Goal: Task Accomplishment & Management: Use online tool/utility

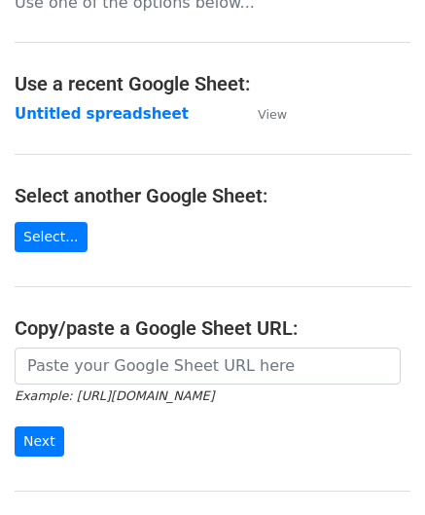
scroll to position [195, 0]
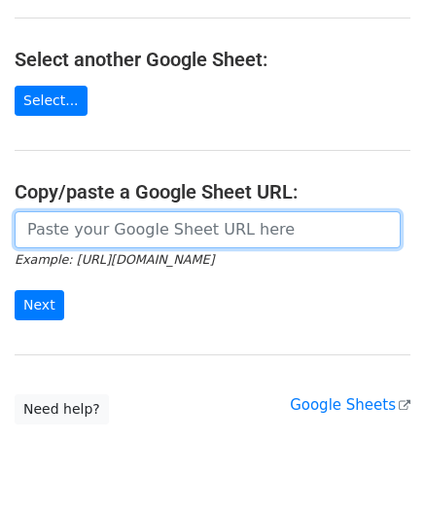
click at [99, 230] on input "url" at bounding box center [208, 229] width 386 height 37
paste input "[URL][DOMAIN_NAME]"
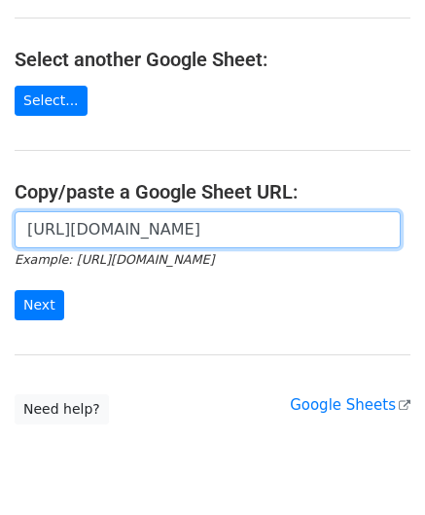
scroll to position [0, 420]
type input "[URL][DOMAIN_NAME]"
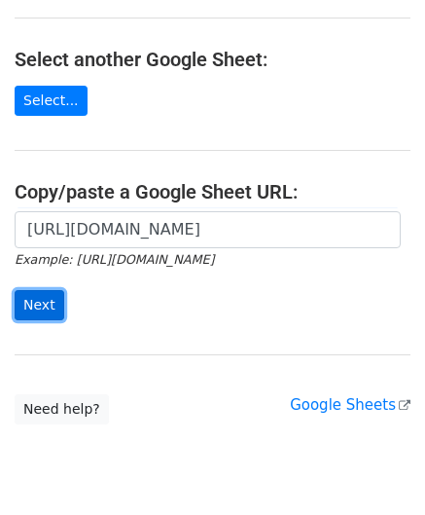
scroll to position [0, 0]
click at [42, 303] on input "Next" at bounding box center [40, 305] width 50 height 30
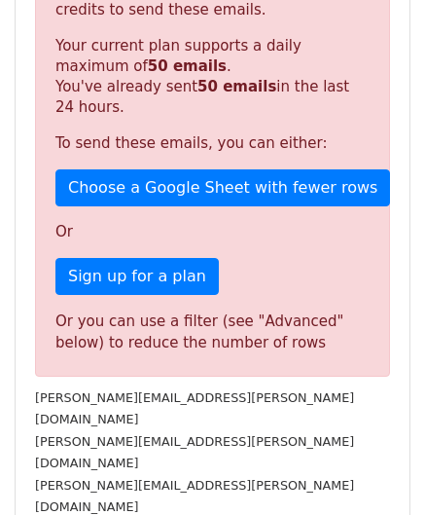
scroll to position [626, 0]
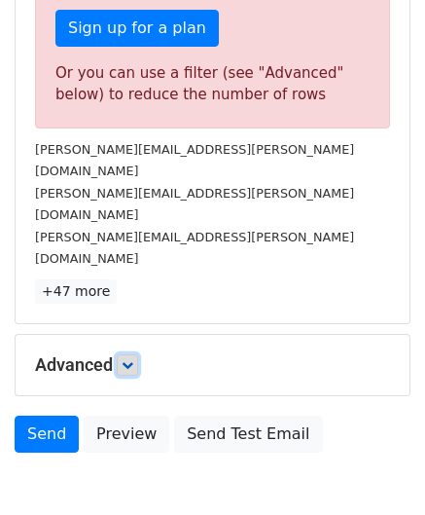
click at [133, 359] on icon at bounding box center [128, 365] width 12 height 12
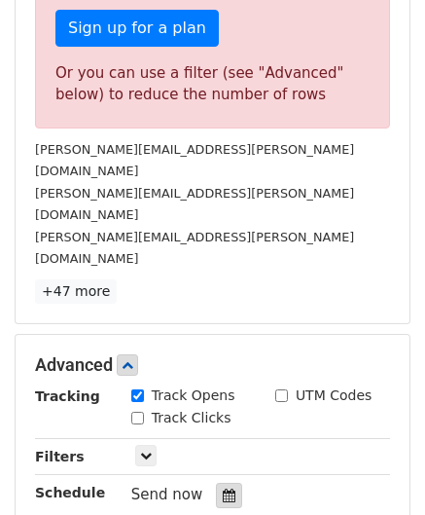
click at [223, 488] on icon at bounding box center [229, 495] width 13 height 14
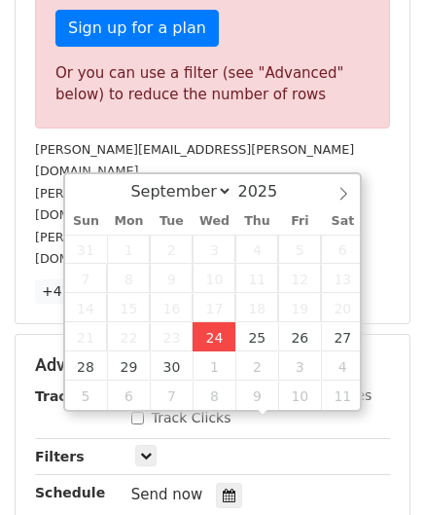
type input "[DATE] 12:00"
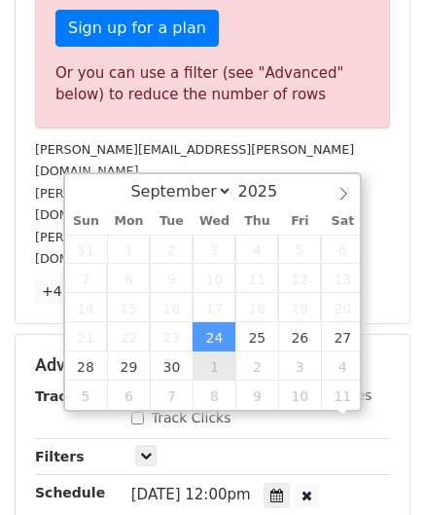
scroll to position [0, 0]
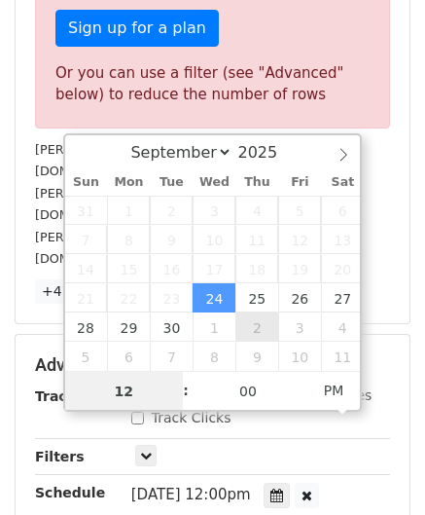
paste input "6"
type input "6"
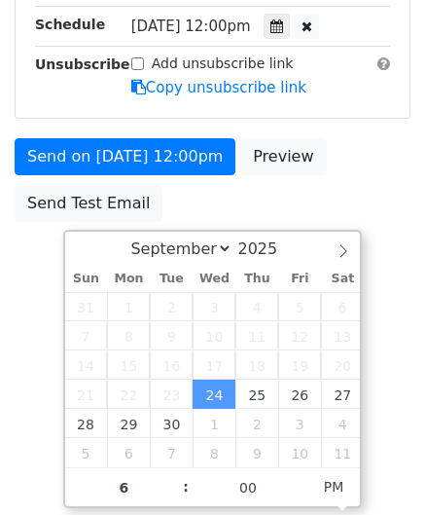
type input "[DATE] 18:00"
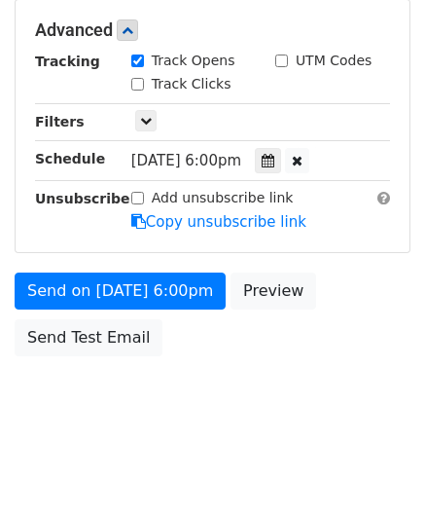
scroll to position [892, 0]
